Goal: Task Accomplishment & Management: Use online tool/utility

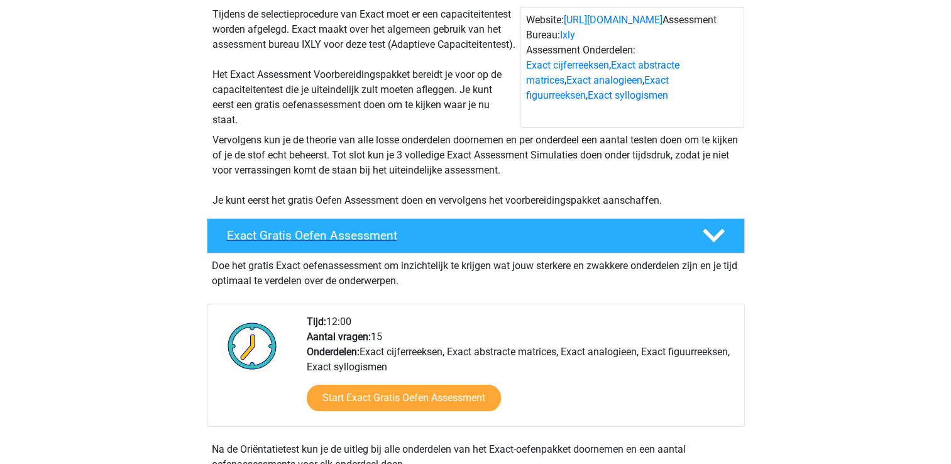
scroll to position [188, 0]
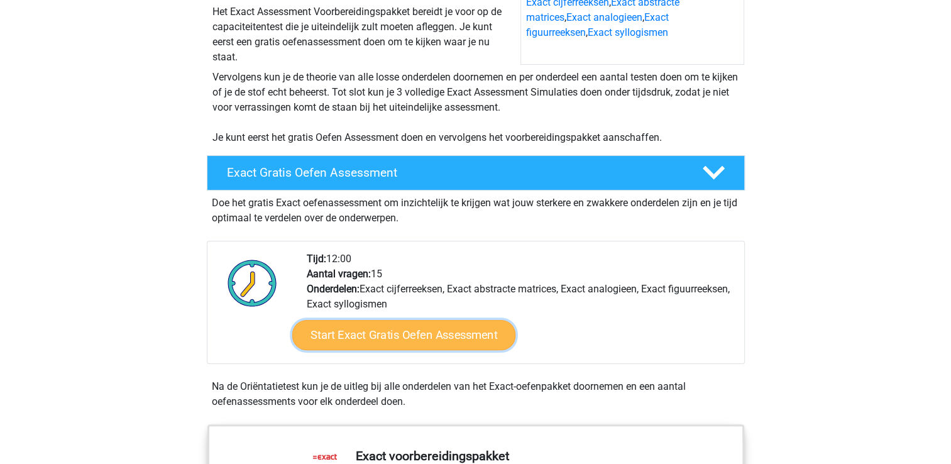
click at [391, 350] on link "Start Exact Gratis Oefen Assessment" at bounding box center [403, 335] width 223 height 30
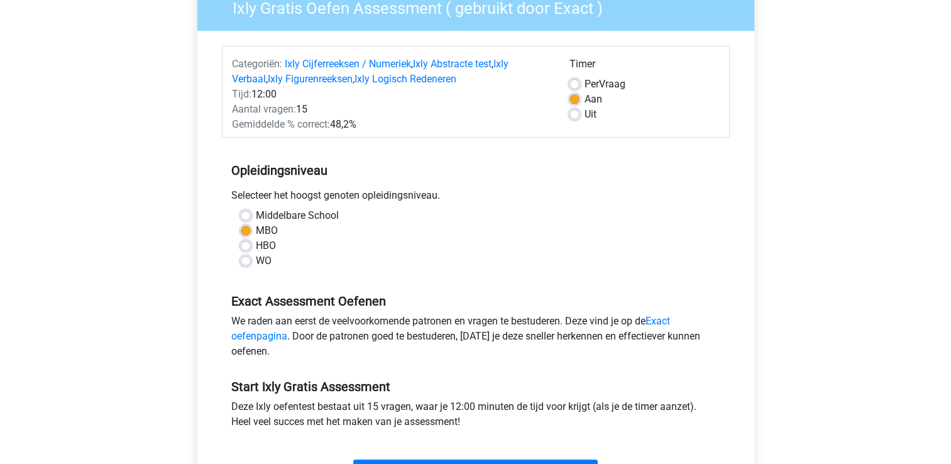
scroll to position [126, 0]
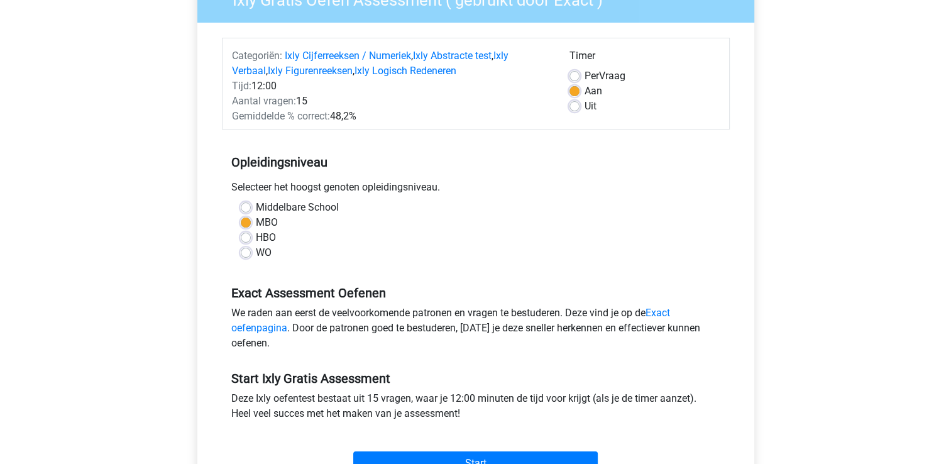
click at [335, 210] on label "Middelbare School" at bounding box center [297, 207] width 83 height 15
click at [251, 210] on input "Middelbare School" at bounding box center [246, 206] width 10 height 13
radio input "true"
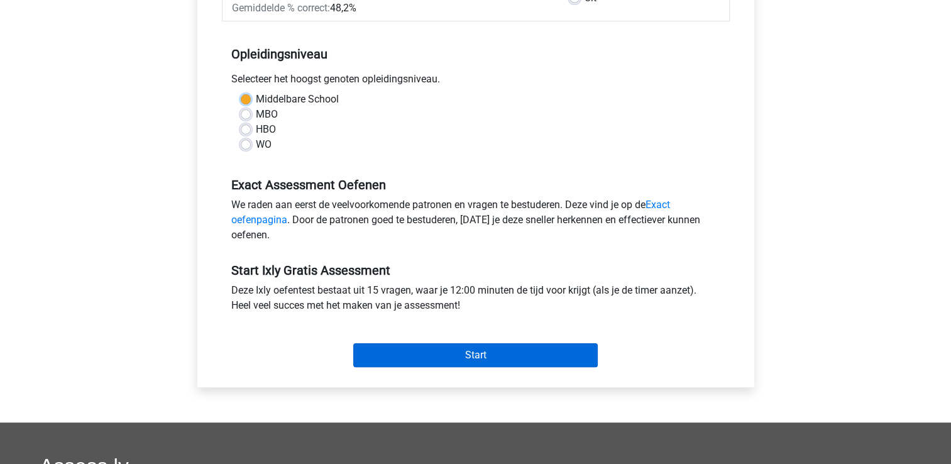
scroll to position [251, 0]
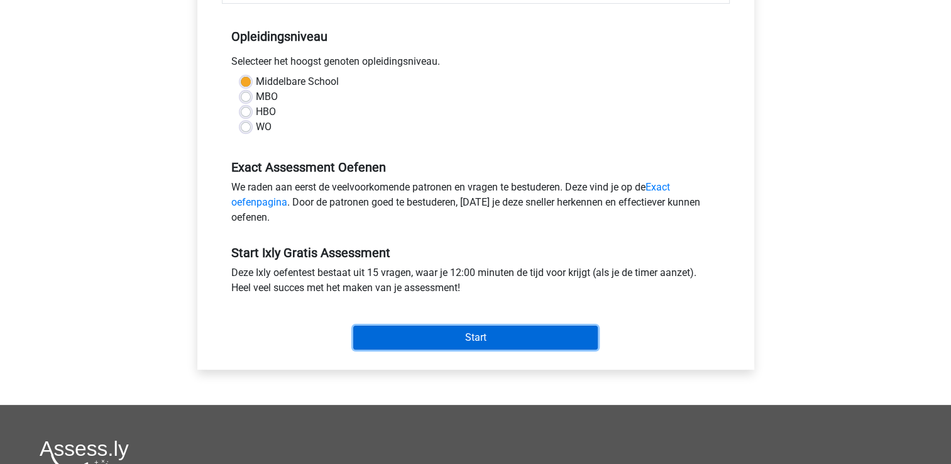
click at [495, 347] on input "Start" at bounding box center [475, 337] width 244 height 24
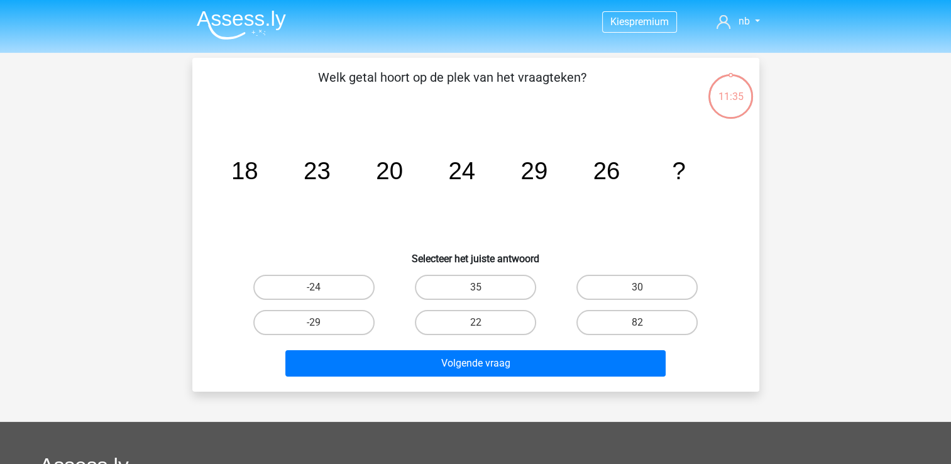
click at [683, 168] on tspan "?" at bounding box center [678, 170] width 13 height 27
click at [639, 285] on label "30" at bounding box center [636, 287] width 121 height 25
click at [639, 287] on input "30" at bounding box center [641, 291] width 8 height 8
radio input "true"
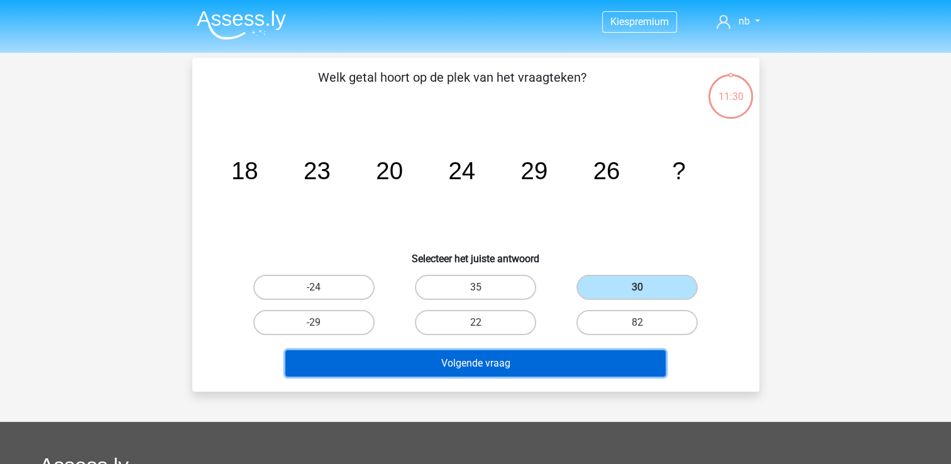
click at [557, 364] on button "Volgende vraag" at bounding box center [475, 363] width 380 height 26
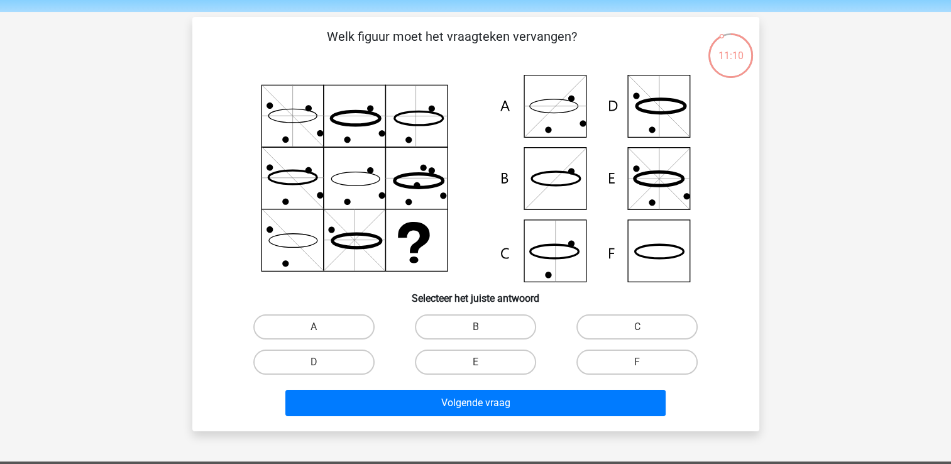
scroll to position [63, 0]
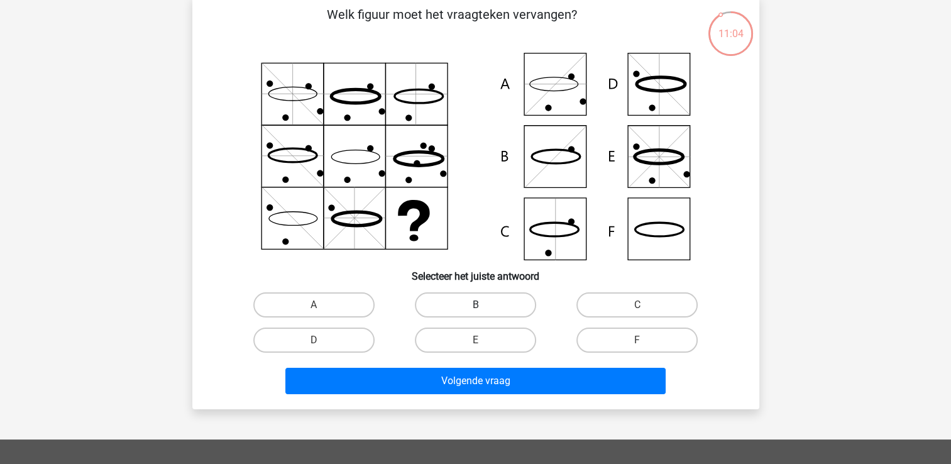
click at [505, 296] on label "B" at bounding box center [475, 304] width 121 height 25
click at [483, 305] on input "B" at bounding box center [479, 309] width 8 height 8
radio input "true"
click at [640, 308] on input "C" at bounding box center [641, 309] width 8 height 8
radio input "true"
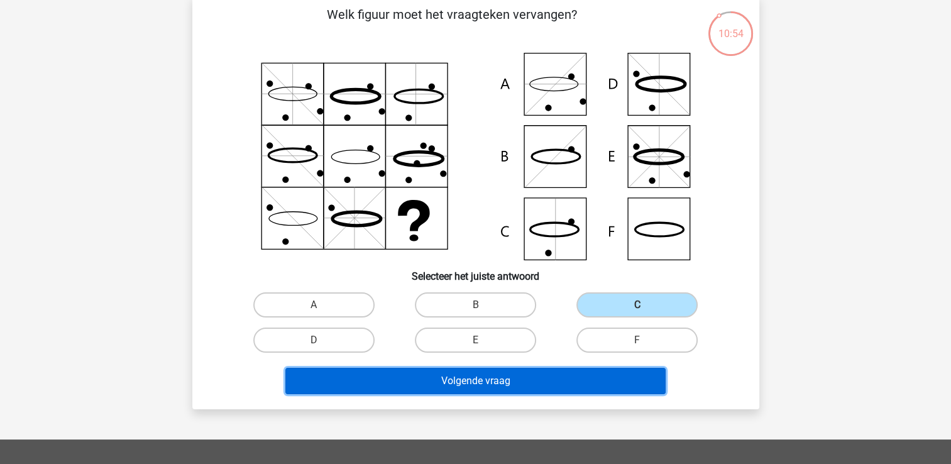
click at [531, 375] on button "Volgende vraag" at bounding box center [475, 381] width 380 height 26
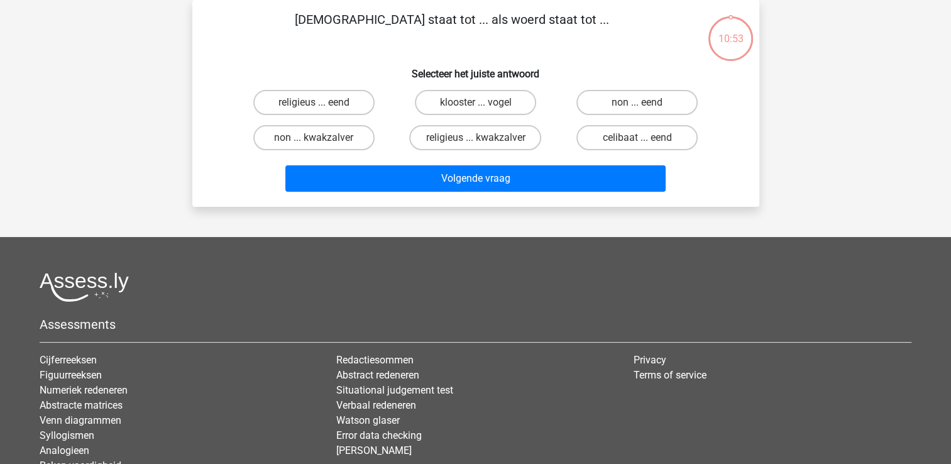
scroll to position [0, 0]
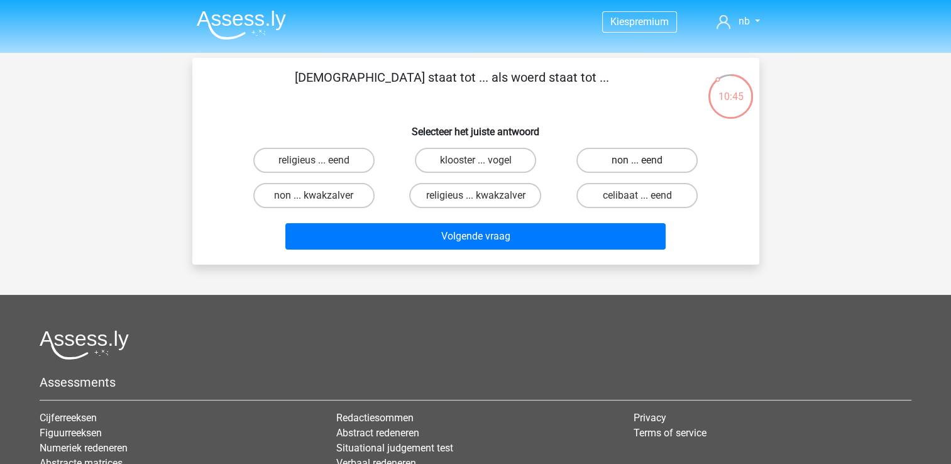
drag, startPoint x: 471, startPoint y: 160, endPoint x: 591, endPoint y: 160, distance: 119.4
click at [577, 157] on div "religieus ... eend klooster ... vogel non ... eend non ... kwakzalver religieus…" at bounding box center [475, 178] width 485 height 70
click at [667, 165] on label "non ... eend" at bounding box center [636, 160] width 121 height 25
click at [645, 165] on input "non ... eend" at bounding box center [641, 164] width 8 height 8
radio input "true"
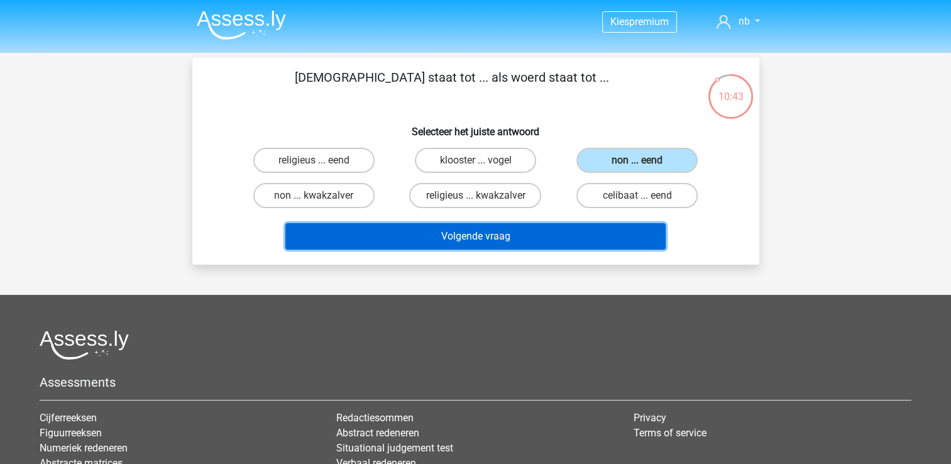
click at [571, 238] on button "Volgende vraag" at bounding box center [475, 236] width 380 height 26
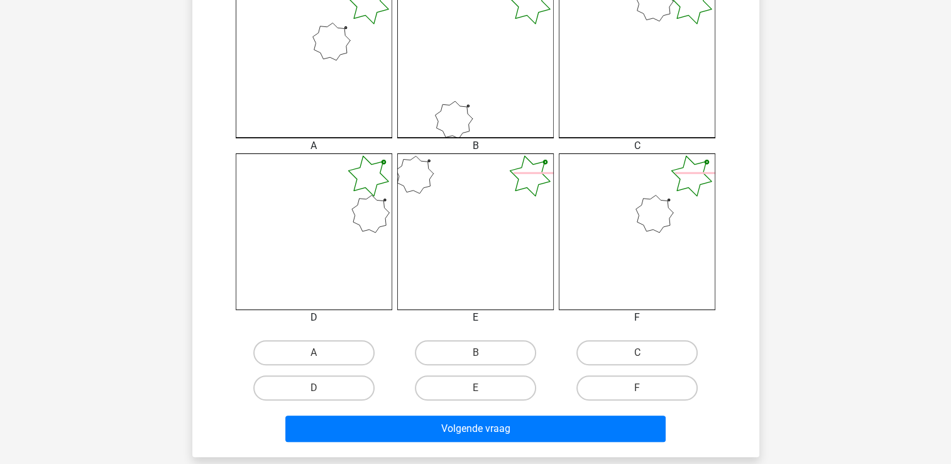
scroll to position [377, 0]
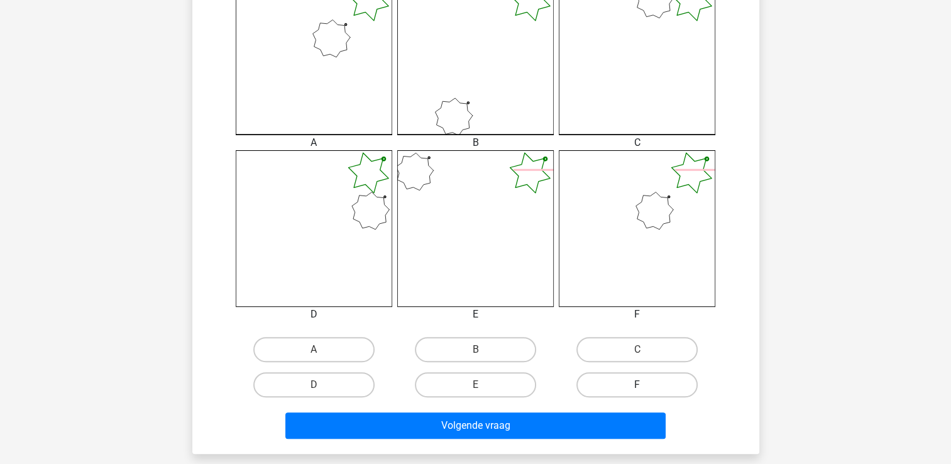
click at [626, 376] on label "F" at bounding box center [636, 384] width 121 height 25
click at [637, 385] on input "F" at bounding box center [641, 389] width 8 height 8
radio input "true"
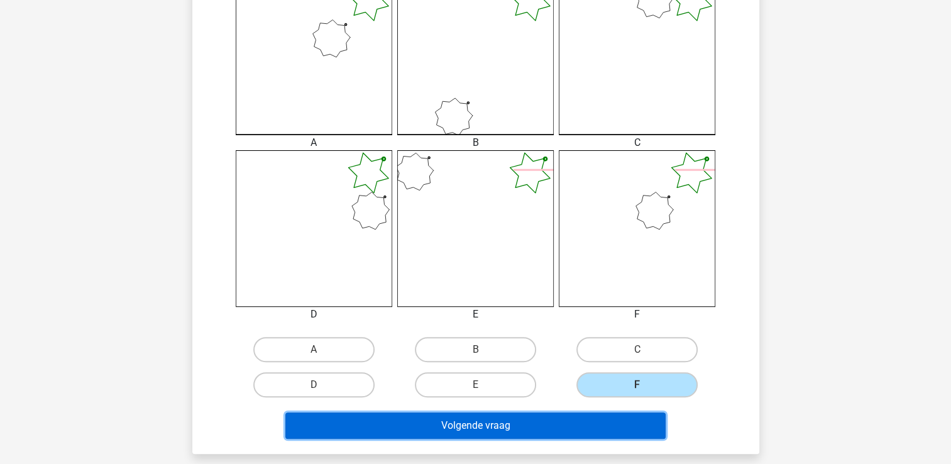
click at [596, 417] on button "Volgende vraag" at bounding box center [475, 425] width 380 height 26
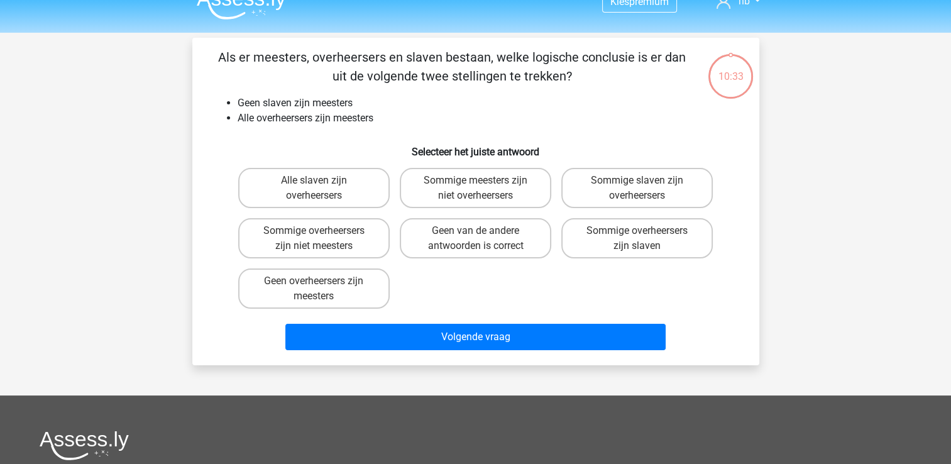
scroll to position [0, 0]
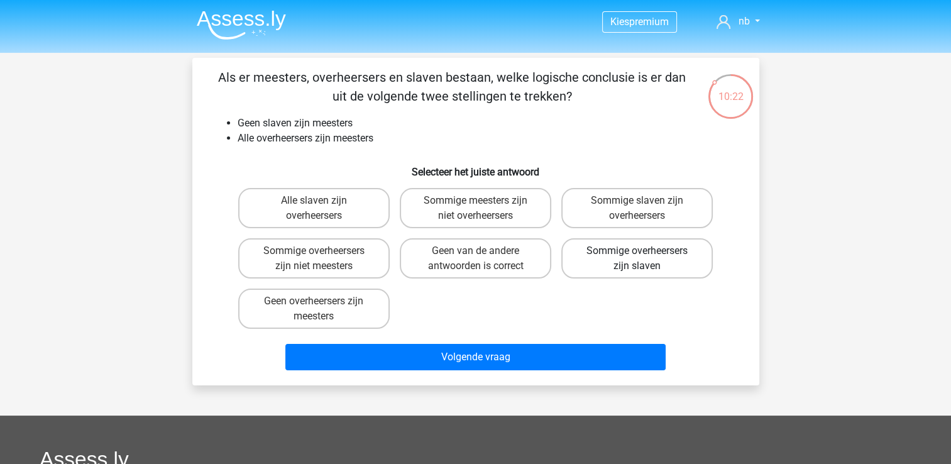
click at [628, 266] on label "Sommige overheersers zijn slaven" at bounding box center [636, 258] width 151 height 40
click at [637, 259] on input "Sommige overheersers zijn slaven" at bounding box center [641, 255] width 8 height 8
radio input "true"
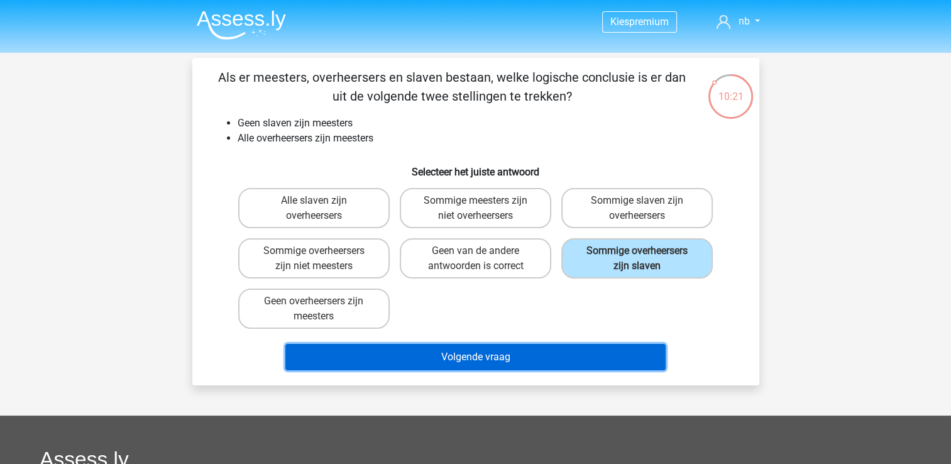
click at [555, 357] on button "Volgende vraag" at bounding box center [475, 357] width 380 height 26
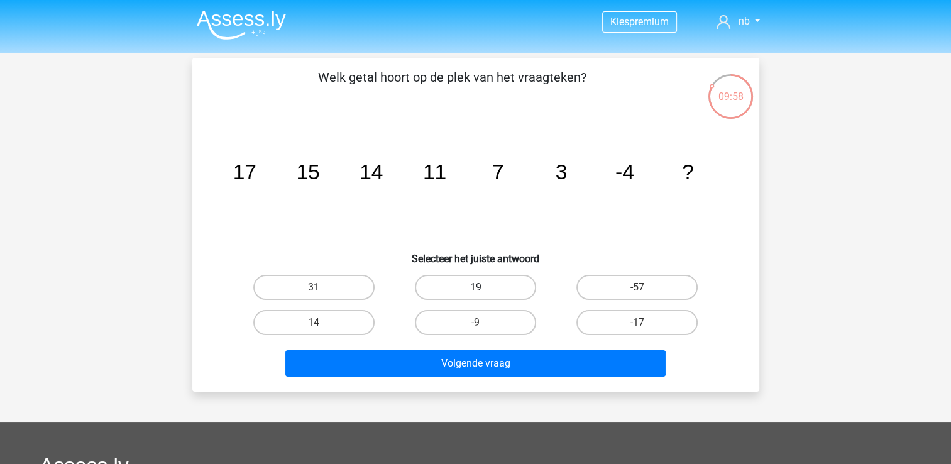
click at [489, 290] on label "19" at bounding box center [475, 287] width 121 height 25
click at [483, 290] on input "19" at bounding box center [479, 291] width 8 height 8
radio input "true"
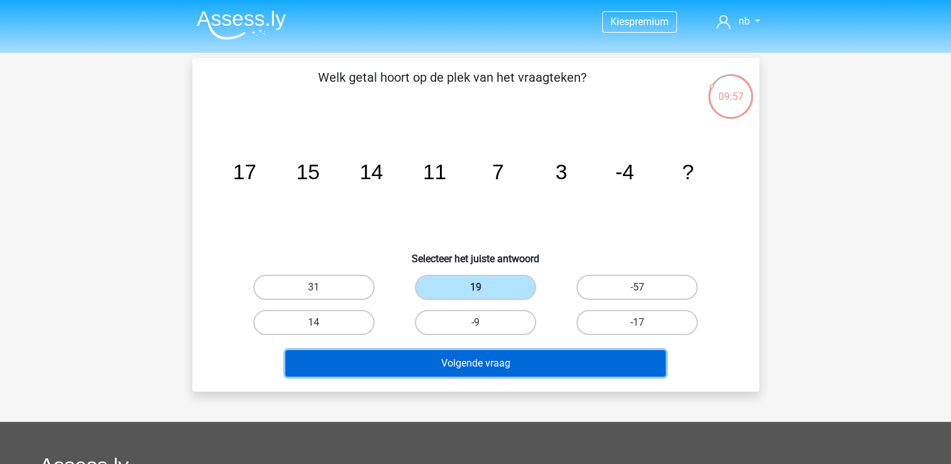
click at [499, 354] on button "Volgende vraag" at bounding box center [475, 363] width 380 height 26
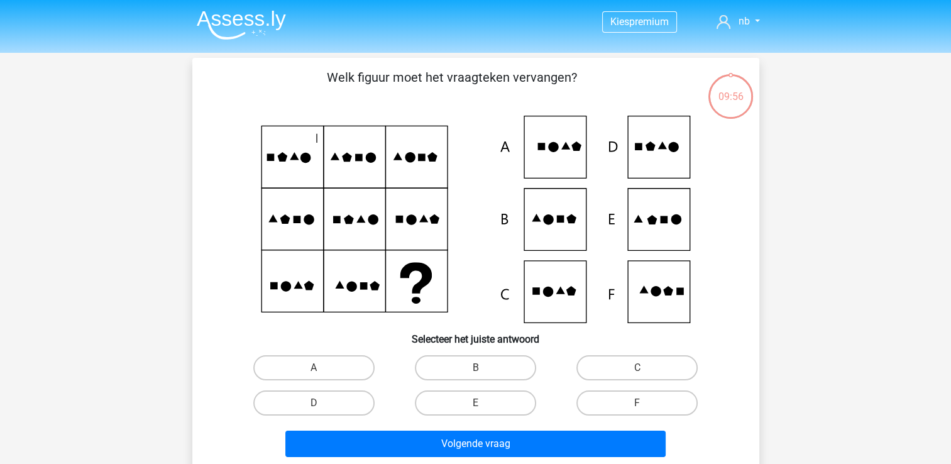
scroll to position [58, 0]
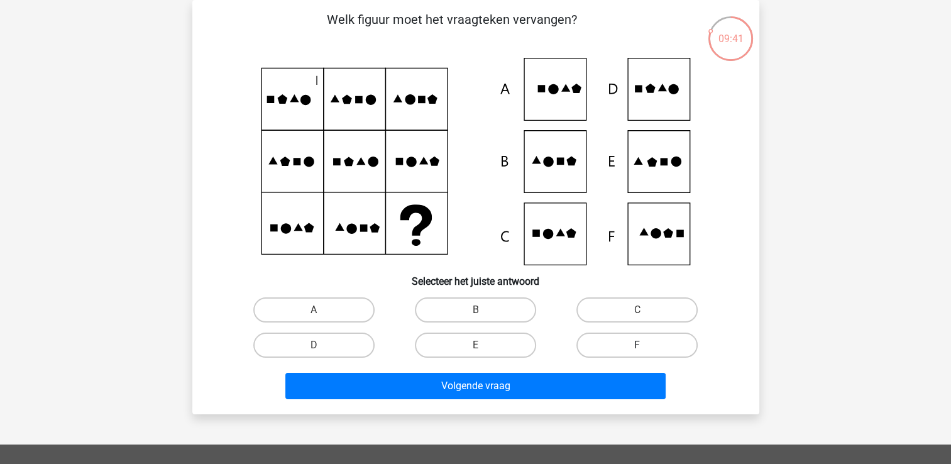
click at [624, 337] on label "F" at bounding box center [636, 344] width 121 height 25
click at [637, 345] on input "F" at bounding box center [641, 349] width 8 height 8
radio input "true"
click at [583, 367] on div "Volgende vraag" at bounding box center [475, 383] width 527 height 41
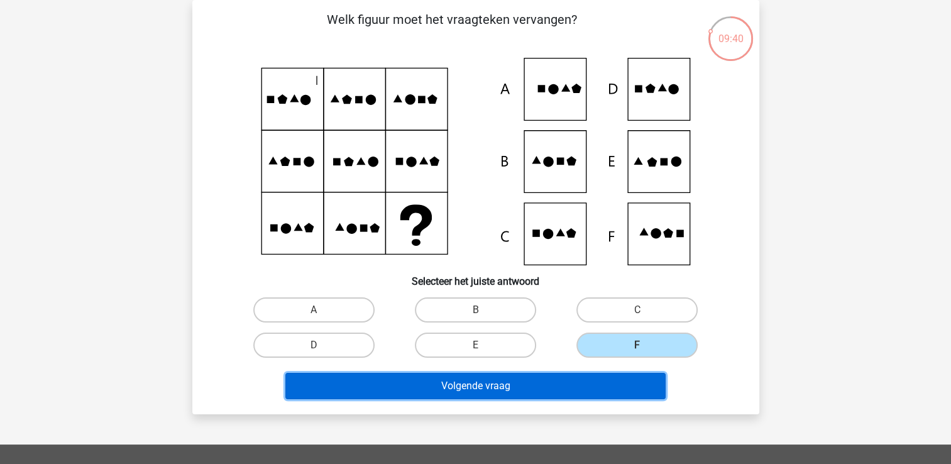
click at [565, 376] on button "Volgende vraag" at bounding box center [475, 386] width 380 height 26
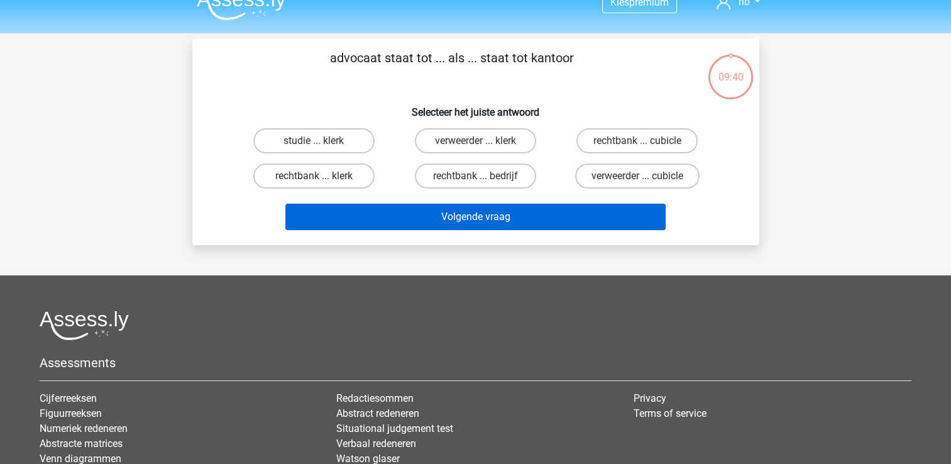
scroll to position [0, 0]
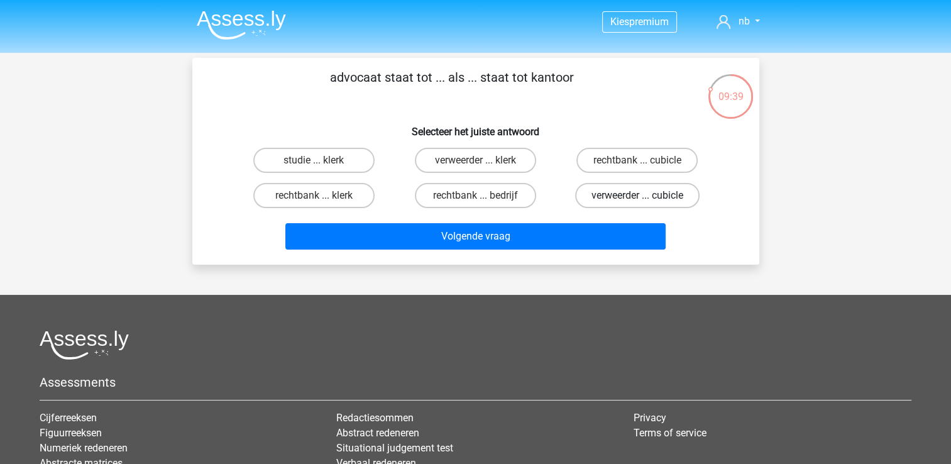
click at [612, 190] on label "verweerder ... cubicle" at bounding box center [637, 195] width 124 height 25
click at [637, 195] on input "verweerder ... cubicle" at bounding box center [641, 199] width 8 height 8
radio input "true"
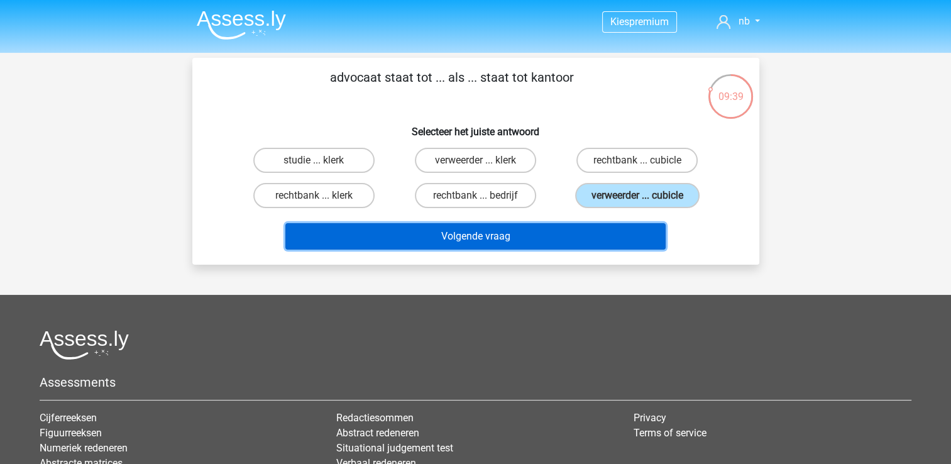
click at [590, 240] on button "Volgende vraag" at bounding box center [475, 236] width 380 height 26
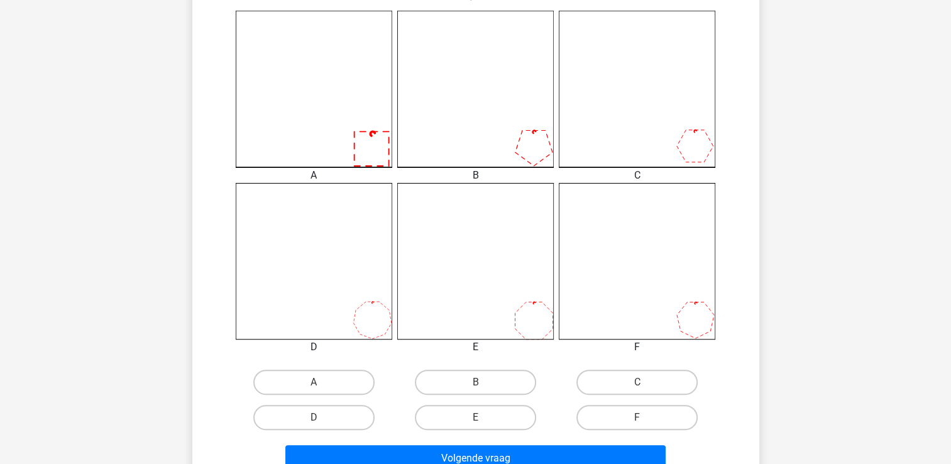
scroll to position [377, 0]
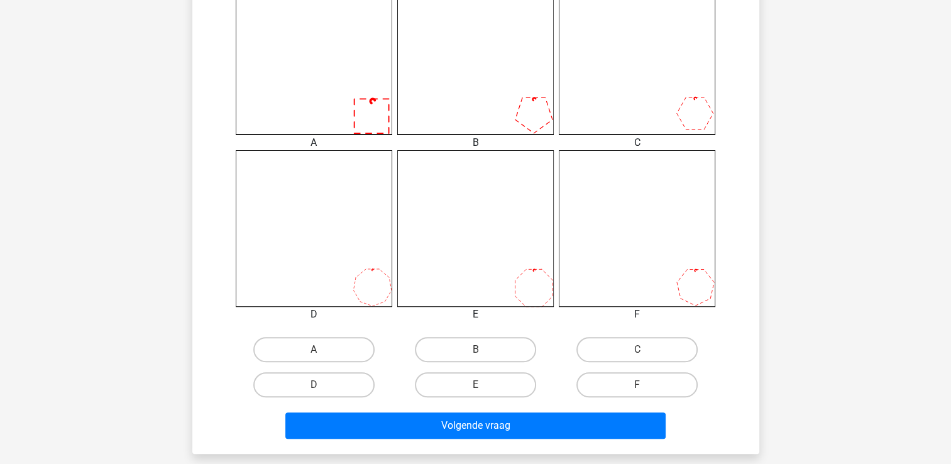
click at [522, 241] on icon at bounding box center [475, 228] width 156 height 156
click at [630, 385] on label "F" at bounding box center [636, 384] width 121 height 25
click at [637, 385] on input "F" at bounding box center [641, 389] width 8 height 8
radio input "true"
click at [542, 437] on div "Volgende vraag" at bounding box center [475, 427] width 485 height 31
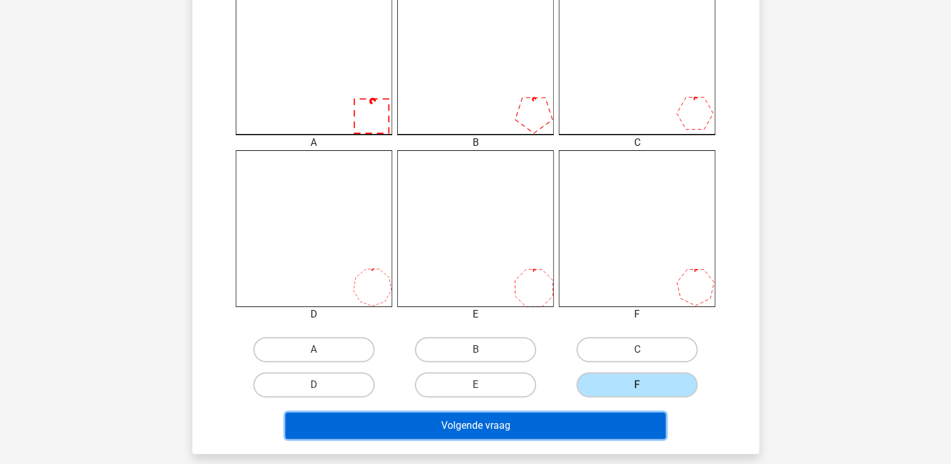
click at [538, 429] on button "Volgende vraag" at bounding box center [475, 425] width 380 height 26
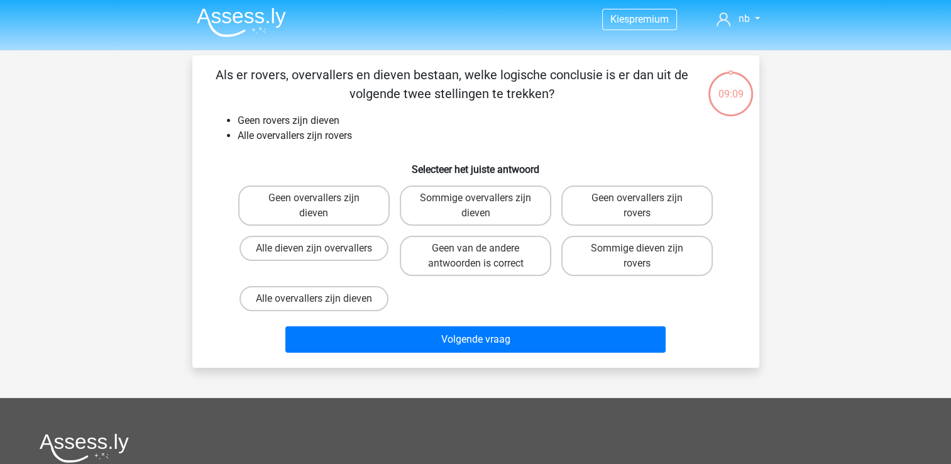
scroll to position [0, 0]
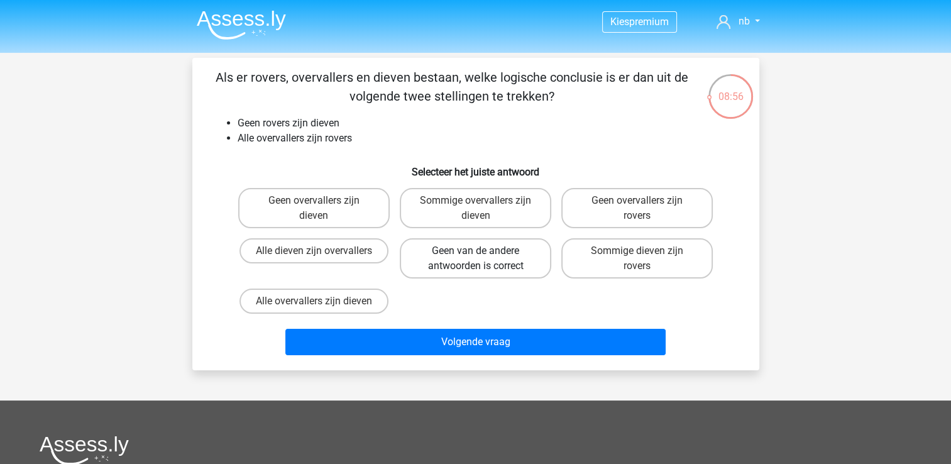
click at [486, 261] on label "Geen van de andere antwoorden is correct" at bounding box center [475, 258] width 151 height 40
click at [483, 259] on input "Geen van de andere antwoorden is correct" at bounding box center [479, 255] width 8 height 8
radio input "true"
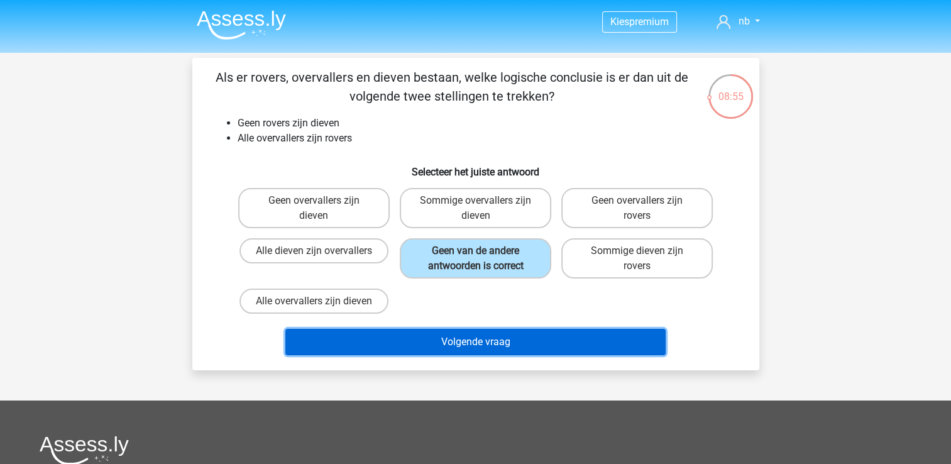
click at [512, 333] on button "Volgende vraag" at bounding box center [475, 342] width 380 height 26
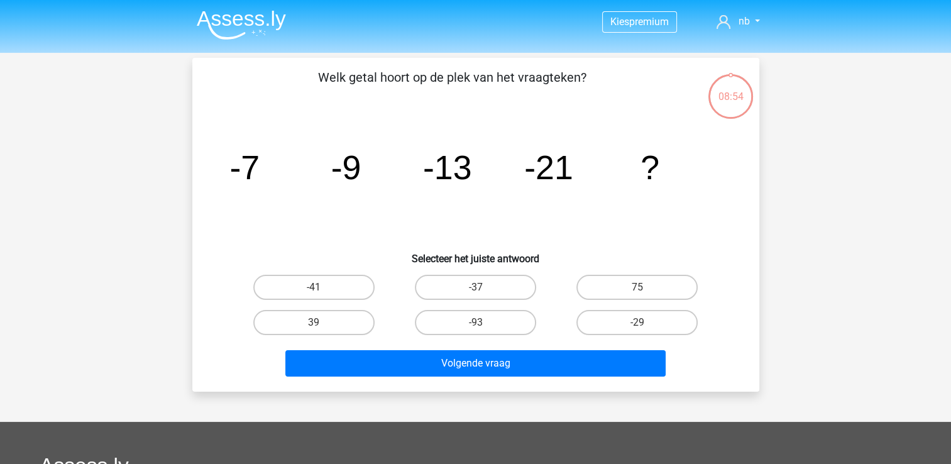
scroll to position [58, 0]
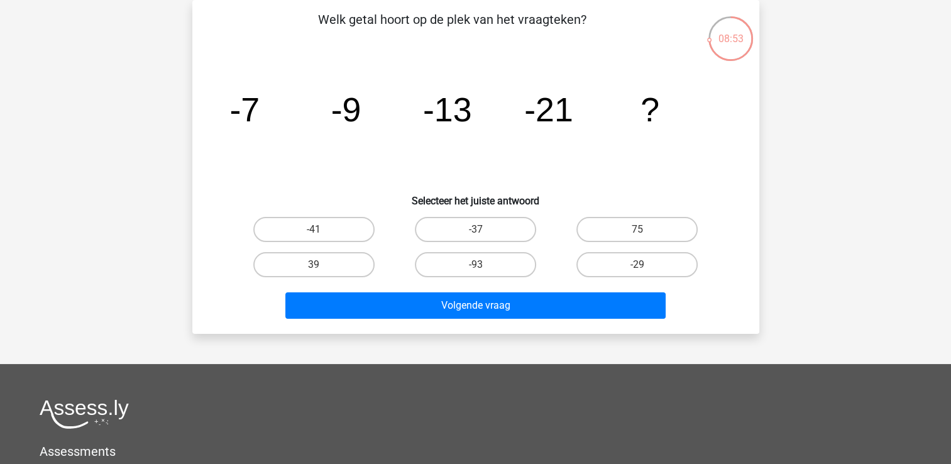
click at [602, 243] on div "75" at bounding box center [636, 229] width 161 height 35
click at [601, 255] on label "-29" at bounding box center [636, 264] width 121 height 25
click at [637, 265] on input "-29" at bounding box center [641, 269] width 8 height 8
radio input "true"
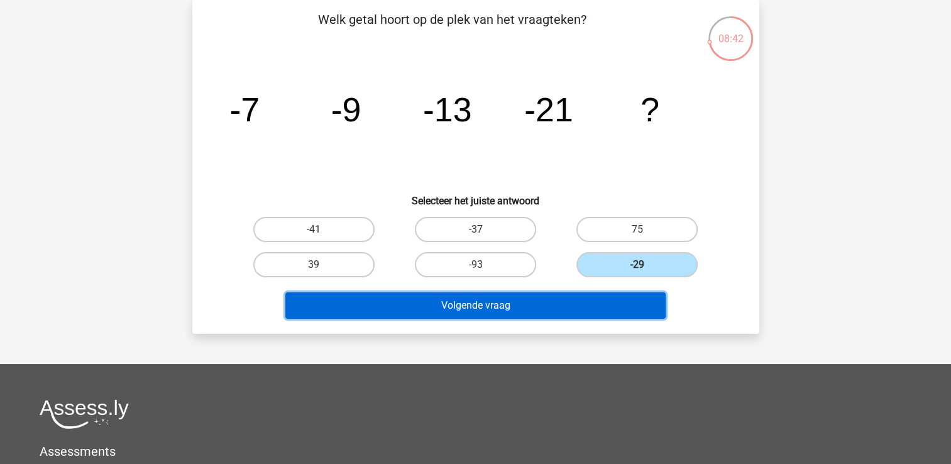
click at [574, 314] on button "Volgende vraag" at bounding box center [475, 305] width 380 height 26
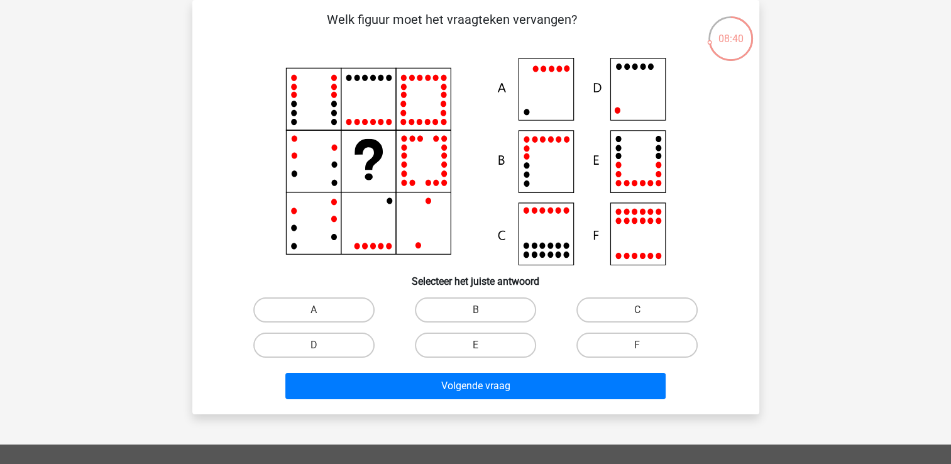
drag, startPoint x: 553, startPoint y: 359, endPoint x: 483, endPoint y: 324, distance: 79.0
click at [528, 351] on div "E" at bounding box center [475, 344] width 161 height 35
click at [483, 324] on div "B" at bounding box center [475, 309] width 161 height 35
click at [488, 343] on label "E" at bounding box center [475, 344] width 121 height 25
click at [483, 345] on input "E" at bounding box center [479, 349] width 8 height 8
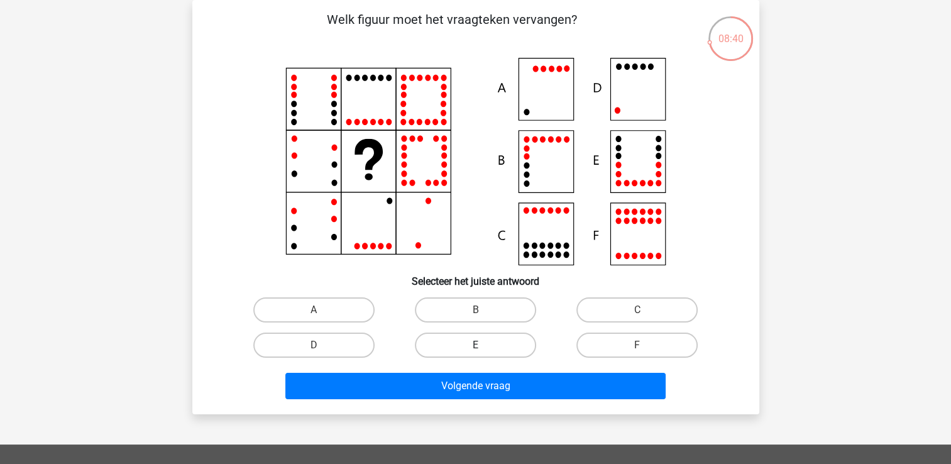
radio input "true"
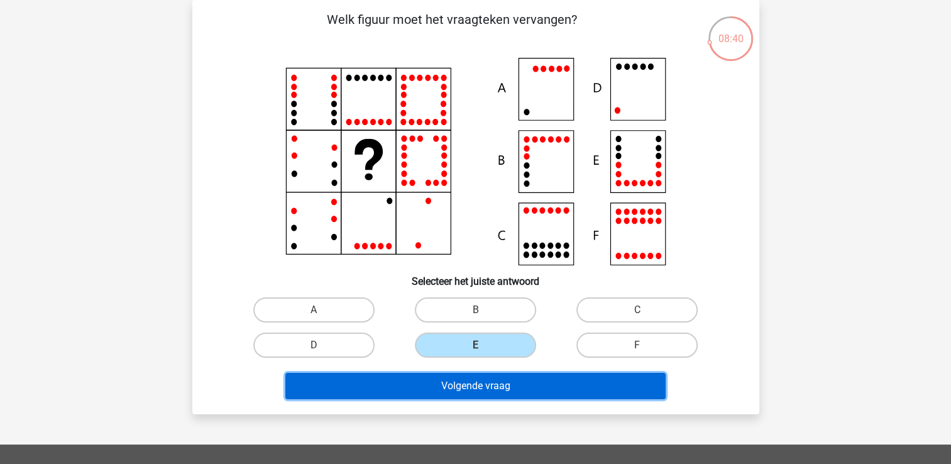
click at [512, 381] on button "Volgende vraag" at bounding box center [475, 386] width 380 height 26
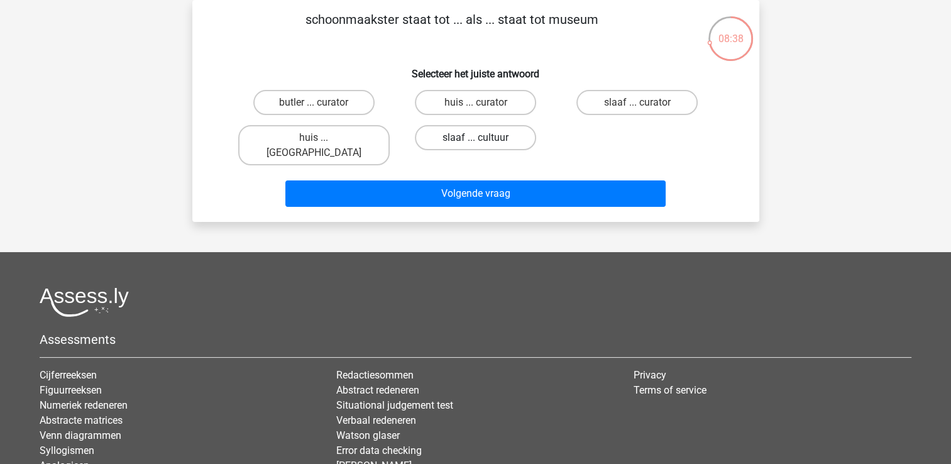
click at [495, 148] on label "slaaf ... cultuur" at bounding box center [475, 137] width 121 height 25
click at [483, 146] on input "slaaf ... cultuur" at bounding box center [479, 142] width 8 height 8
radio input "true"
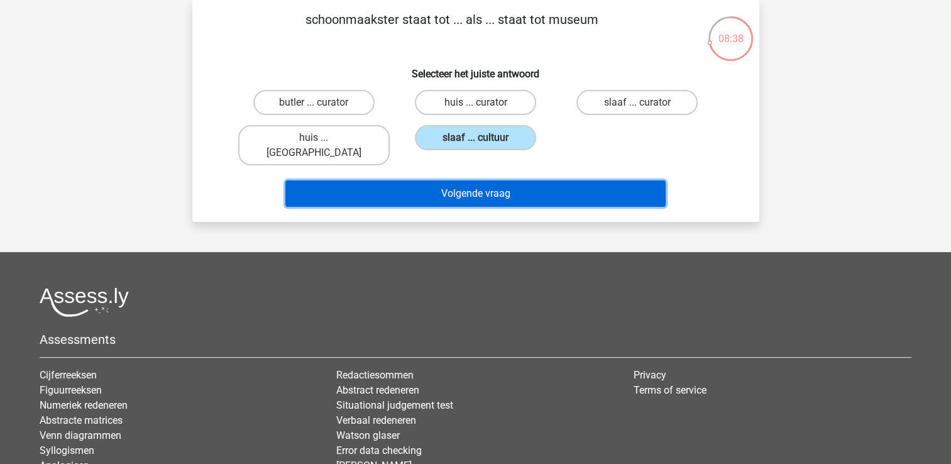
click at [503, 180] on button "Volgende vraag" at bounding box center [475, 193] width 380 height 26
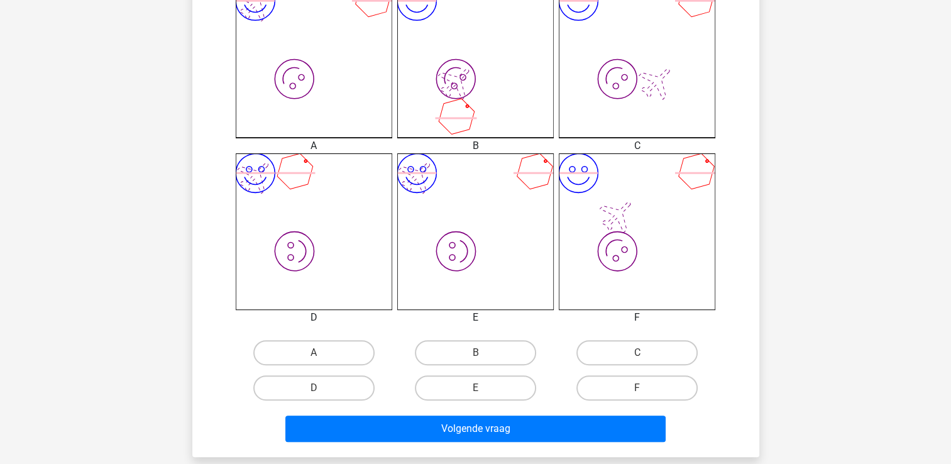
scroll to position [498, 0]
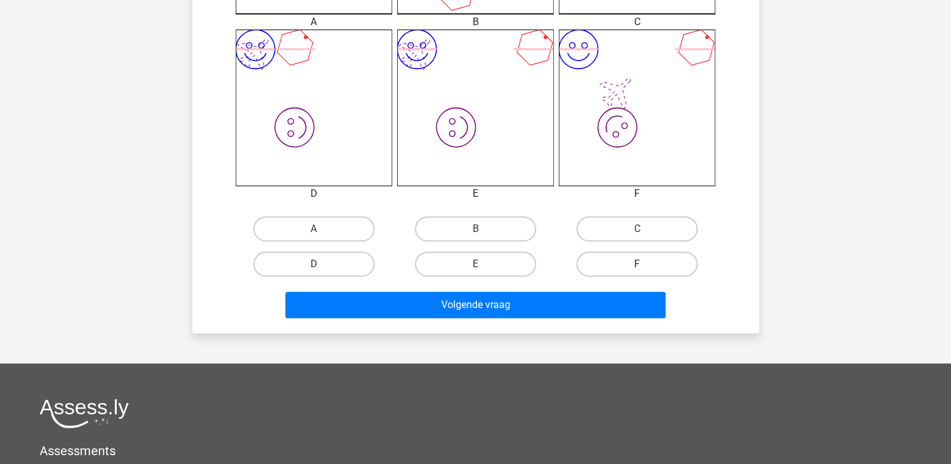
click at [680, 256] on label "F" at bounding box center [636, 263] width 121 height 25
click at [645, 264] on input "F" at bounding box center [641, 268] width 8 height 8
radio input "true"
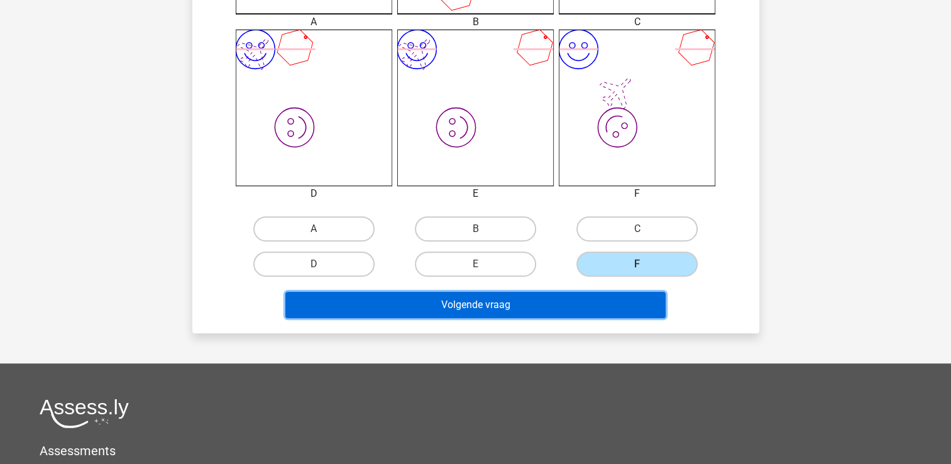
click at [609, 305] on button "Volgende vraag" at bounding box center [475, 305] width 380 height 26
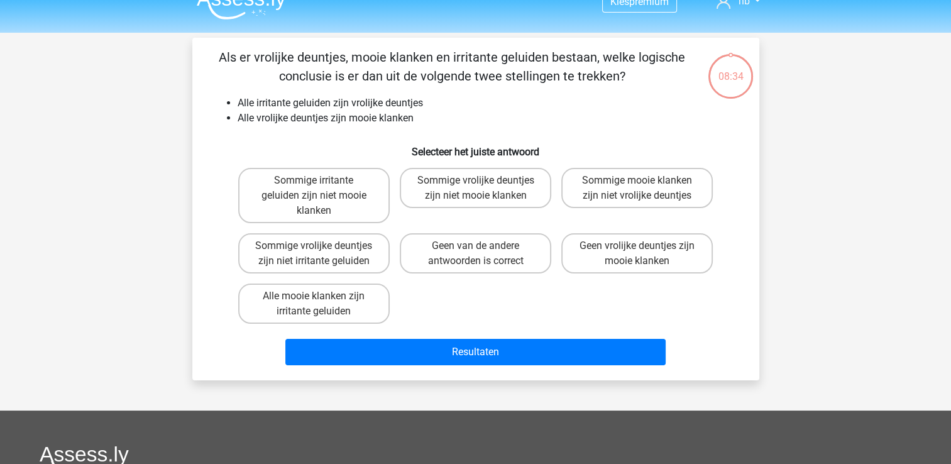
scroll to position [0, 0]
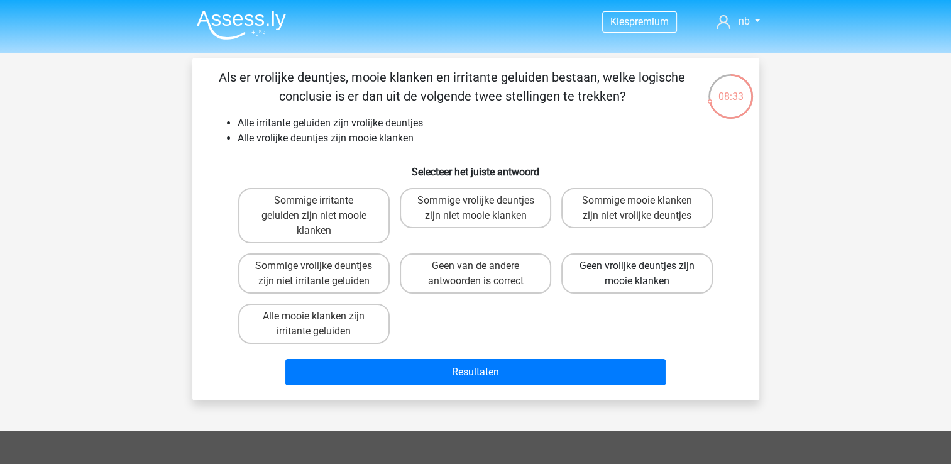
click at [631, 263] on label "Geen vrolijke deuntjes zijn mooie klanken" at bounding box center [636, 273] width 151 height 40
click at [637, 266] on input "Geen vrolijke deuntjes zijn mooie klanken" at bounding box center [641, 270] width 8 height 8
radio input "true"
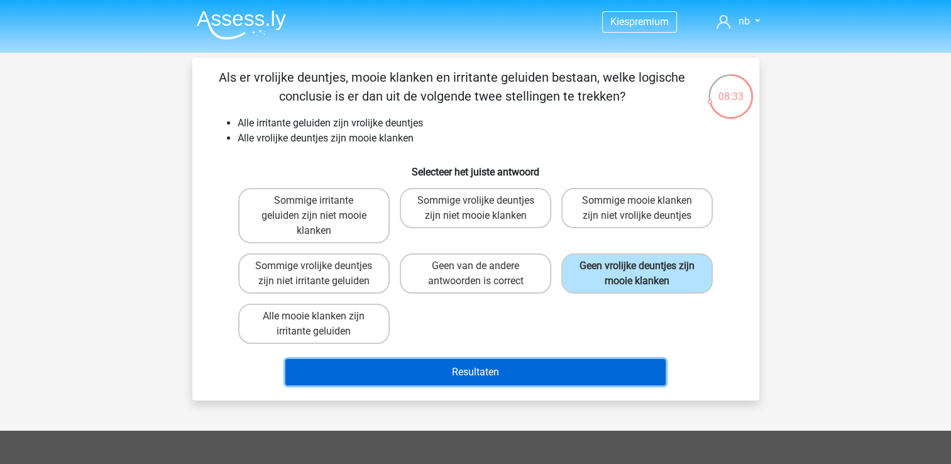
click at [545, 366] on button "Resultaten" at bounding box center [475, 372] width 380 height 26
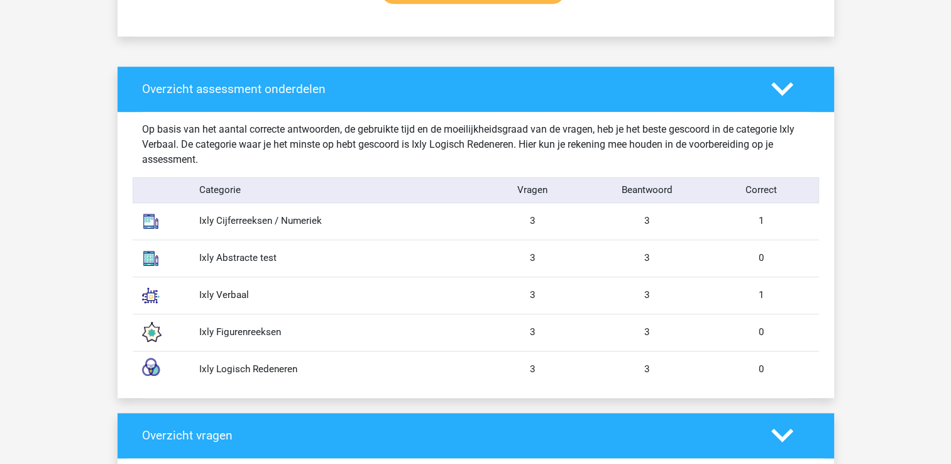
scroll to position [942, 0]
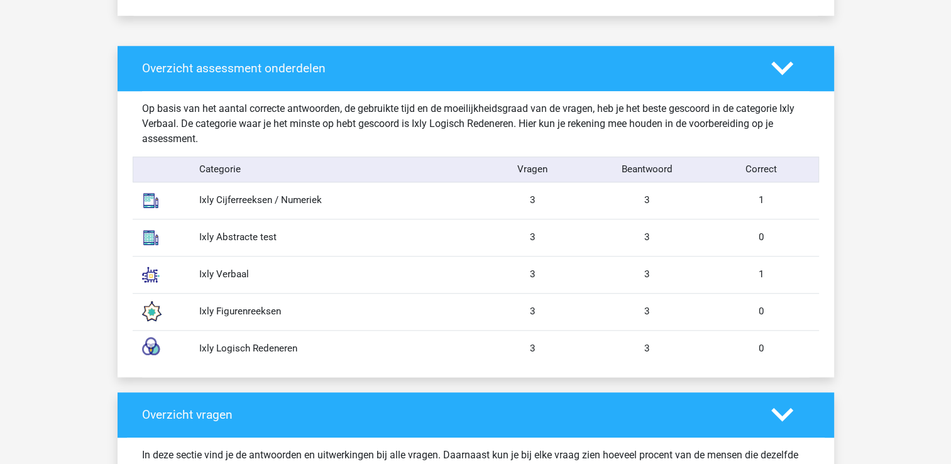
click at [751, 202] on div "1" at bounding box center [761, 200] width 114 height 14
click at [324, 212] on div "Ixly Cijferreeksen / Numeriek 3 3 1" at bounding box center [476, 200] width 686 height 36
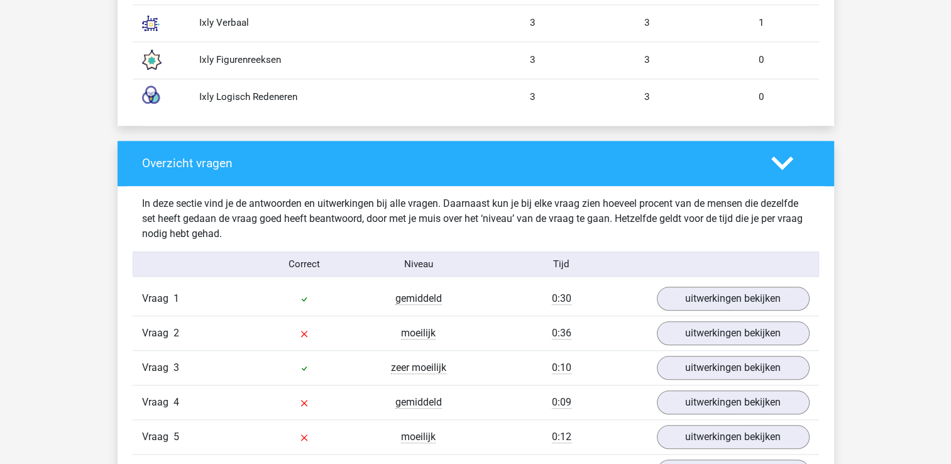
scroll to position [1257, 0]
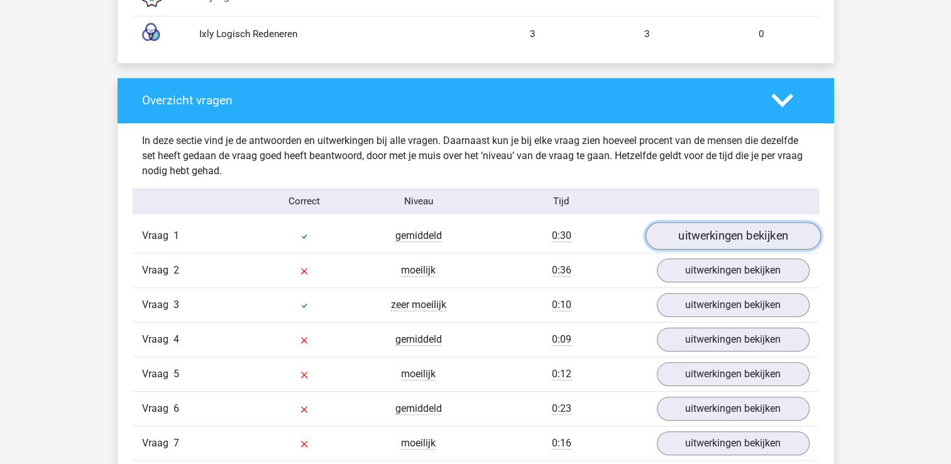
click at [721, 238] on link "uitwerkingen bekijken" at bounding box center [732, 236] width 175 height 28
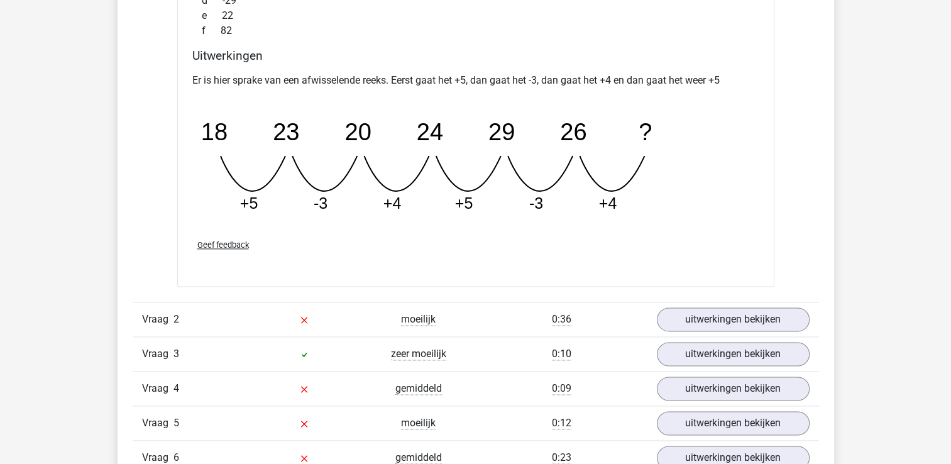
scroll to position [1759, 0]
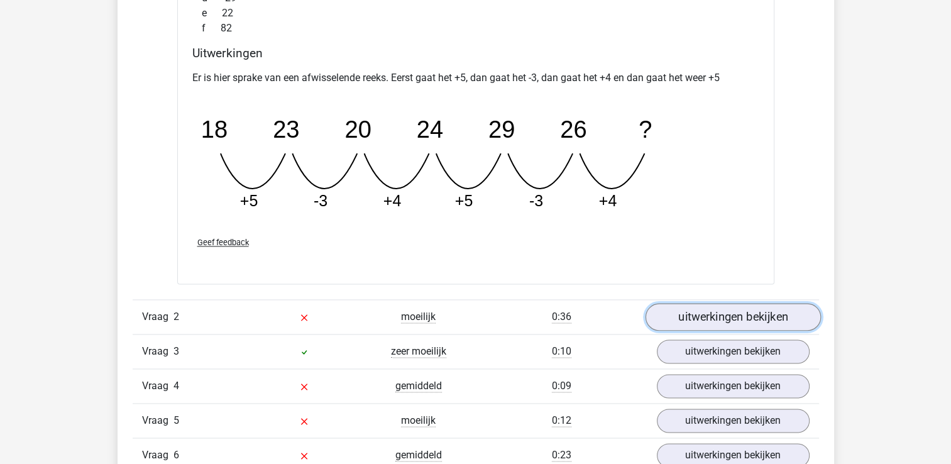
click at [684, 311] on link "uitwerkingen bekijken" at bounding box center [732, 317] width 175 height 28
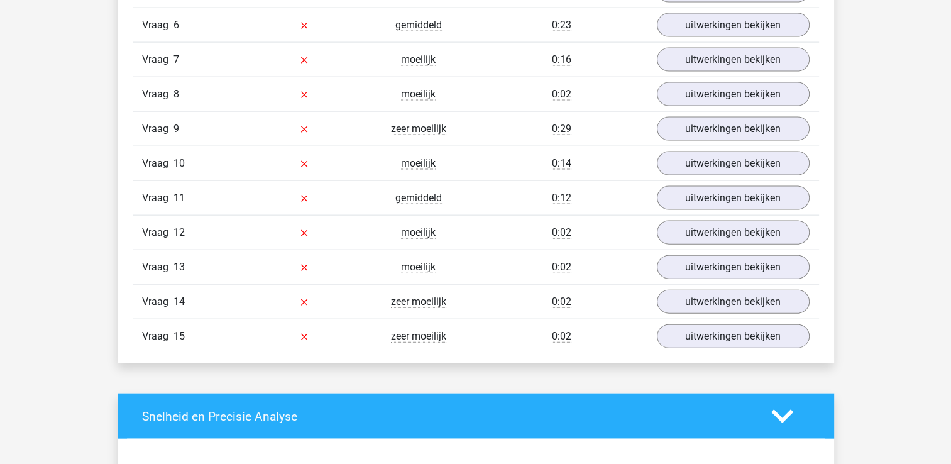
scroll to position [2765, 0]
